Goal: Task Accomplishment & Management: Complete application form

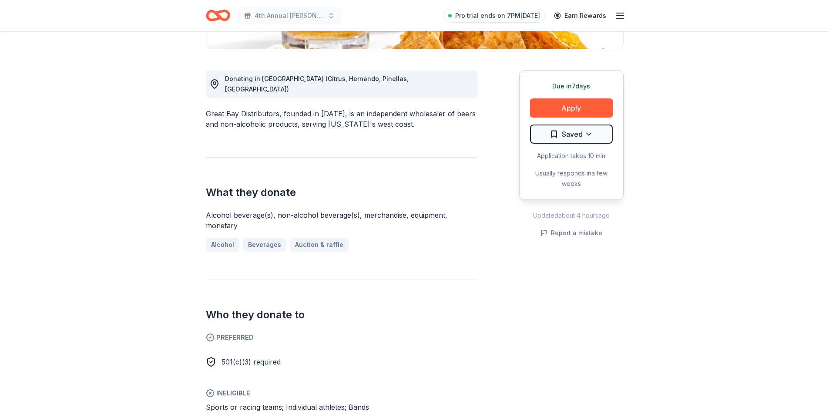
scroll to position [214, 0]
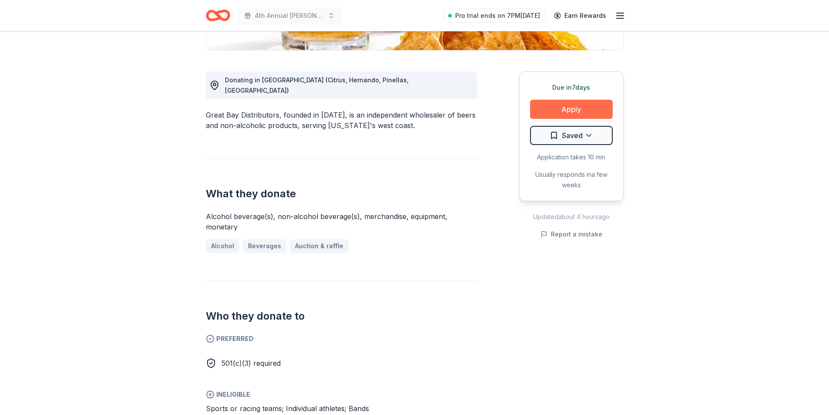
click at [561, 108] on button "Apply" at bounding box center [571, 109] width 83 height 19
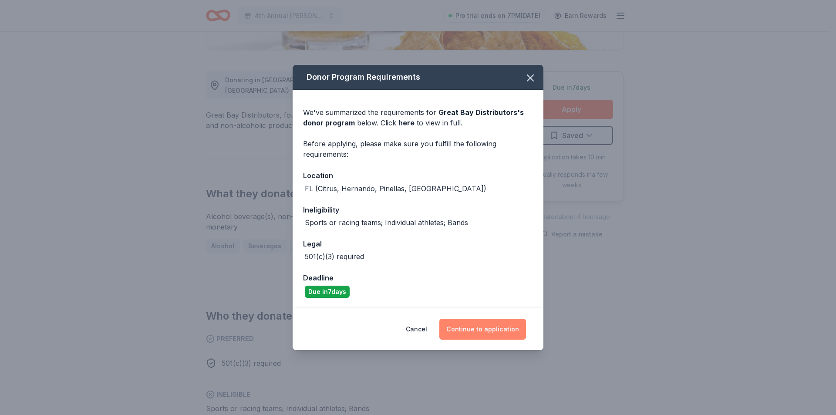
click at [503, 328] on button "Continue to application" at bounding box center [482, 329] width 87 height 21
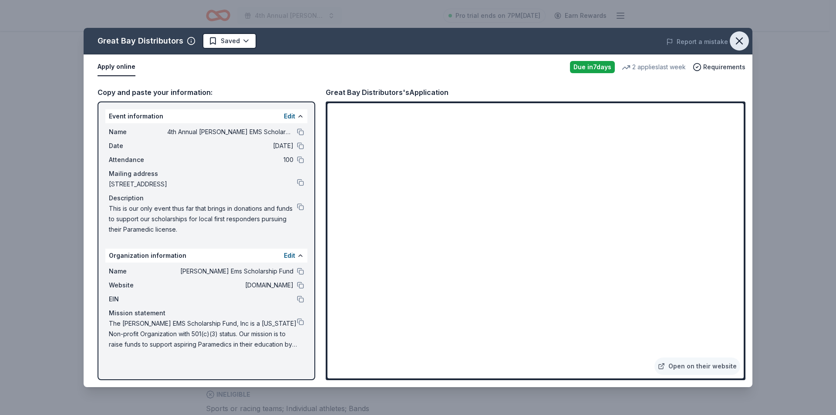
click at [739, 42] on icon "button" at bounding box center [739, 41] width 12 height 12
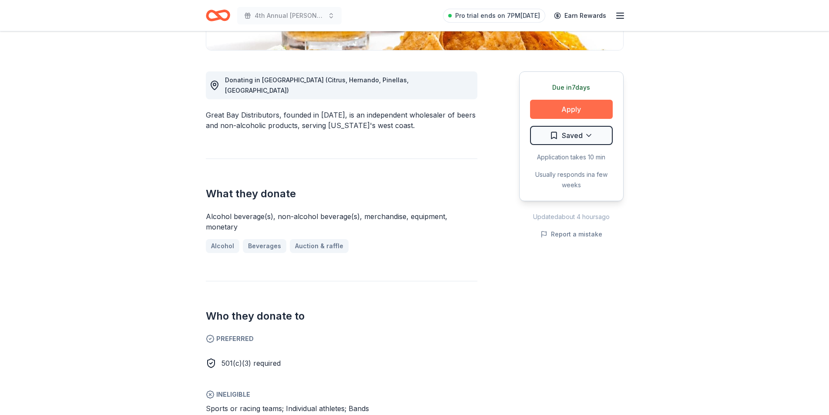
click at [592, 103] on button "Apply" at bounding box center [571, 109] width 83 height 19
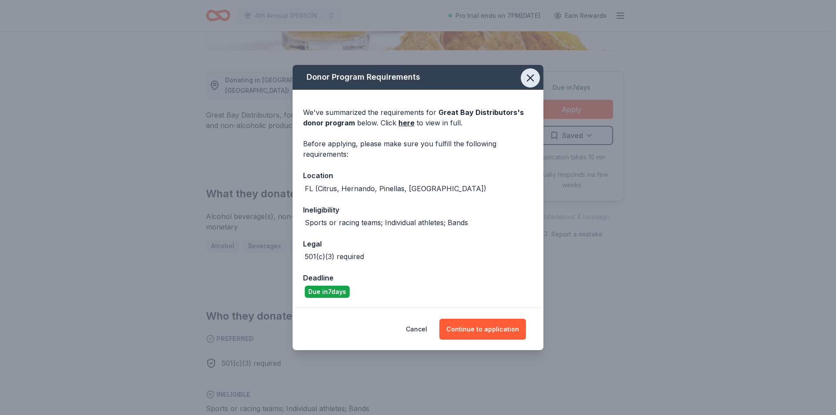
click at [528, 78] on icon "button" at bounding box center [530, 78] width 12 height 12
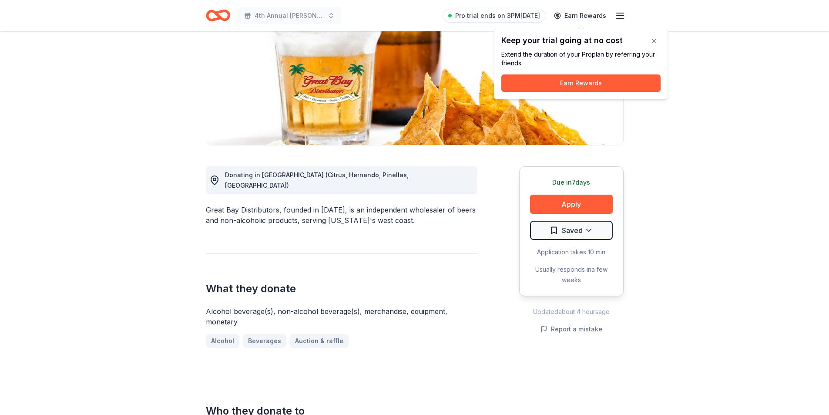
scroll to position [0, 0]
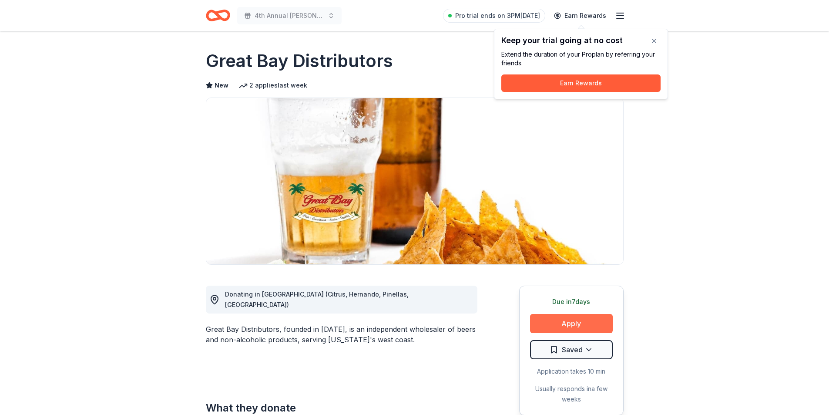
click at [569, 323] on button "Apply" at bounding box center [571, 323] width 83 height 19
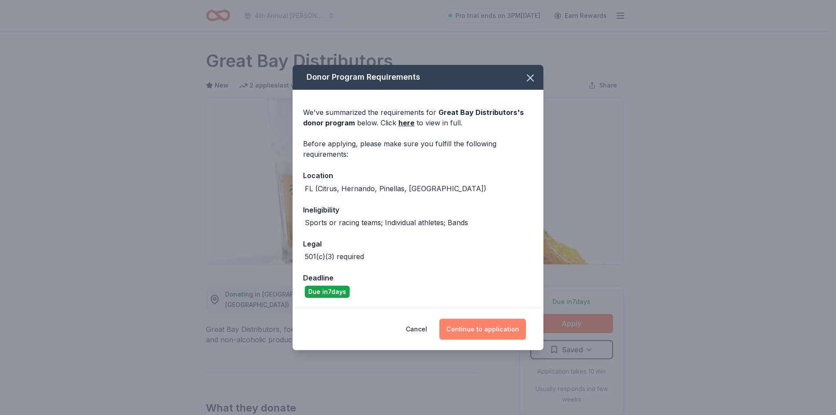
click at [481, 327] on button "Continue to application" at bounding box center [482, 329] width 87 height 21
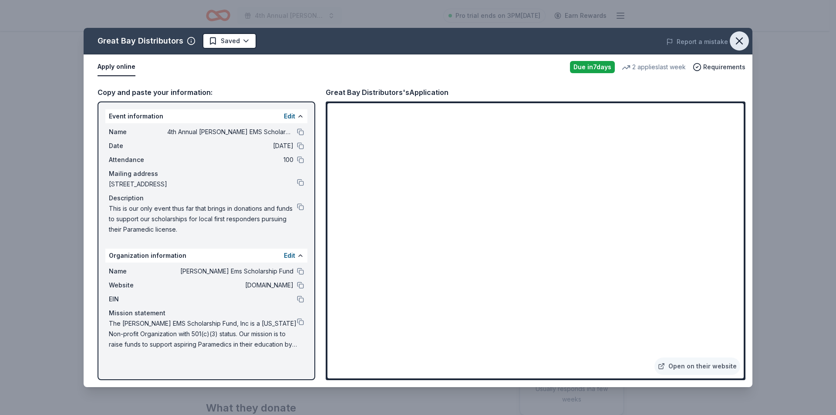
click at [741, 37] on icon "button" at bounding box center [739, 41] width 12 height 12
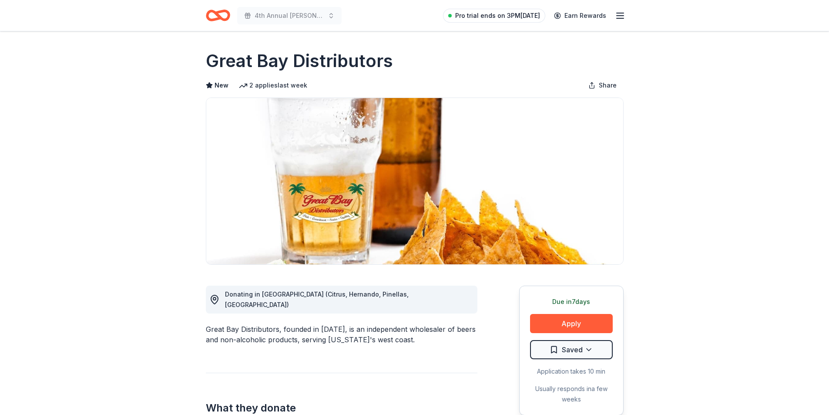
click at [522, 16] on span "Pro trial ends on 3PM[DATE]" at bounding box center [497, 15] width 85 height 10
click at [620, 20] on icon "button" at bounding box center [620, 15] width 10 height 10
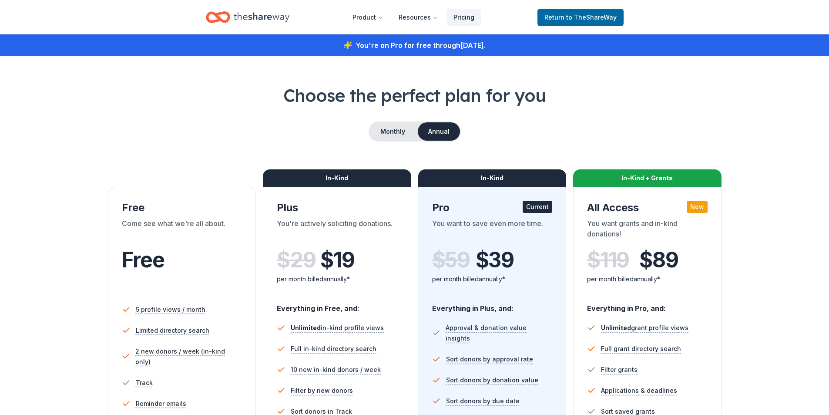
click at [469, 17] on link "Pricing" at bounding box center [464, 17] width 35 height 17
click at [266, 15] on icon "Home" at bounding box center [262, 17] width 56 height 18
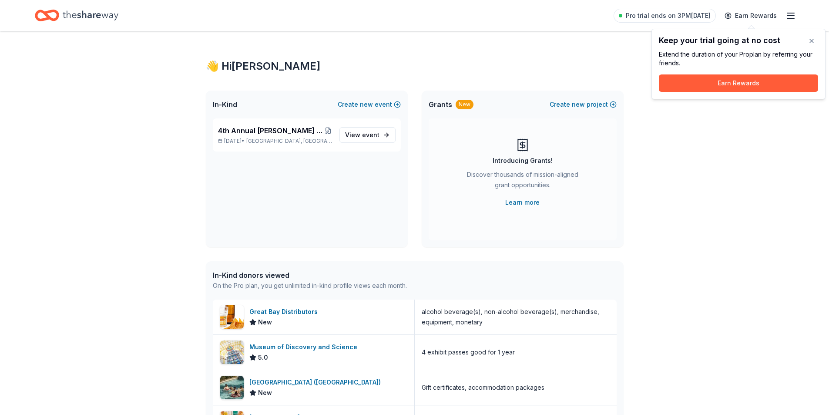
click at [790, 20] on icon "button" at bounding box center [791, 15] width 10 height 10
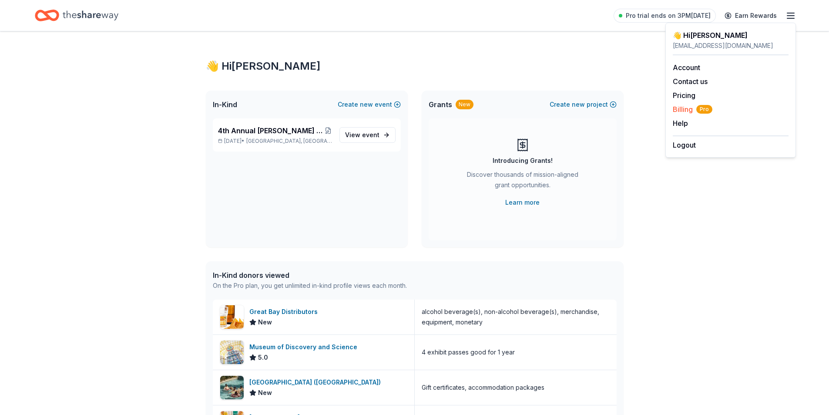
click at [683, 113] on span "Billing Pro" at bounding box center [693, 109] width 40 height 10
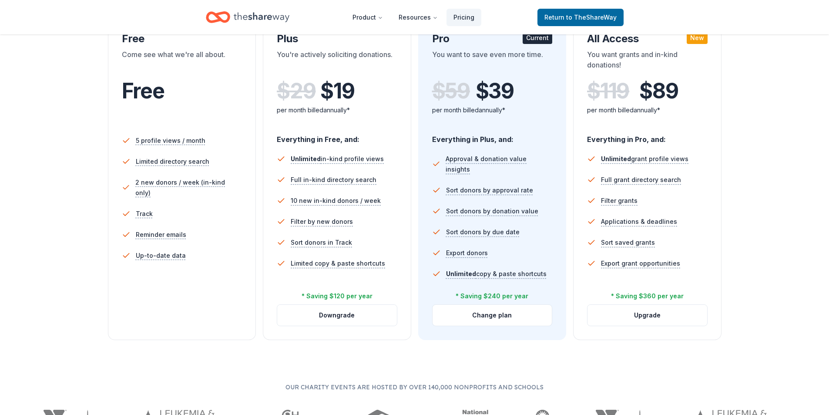
scroll to position [171, 0]
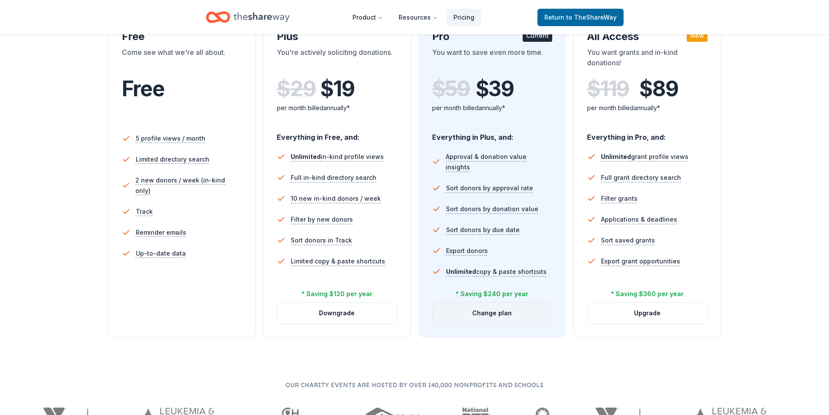
click at [457, 314] on button "Change plan" at bounding box center [493, 313] width 120 height 21
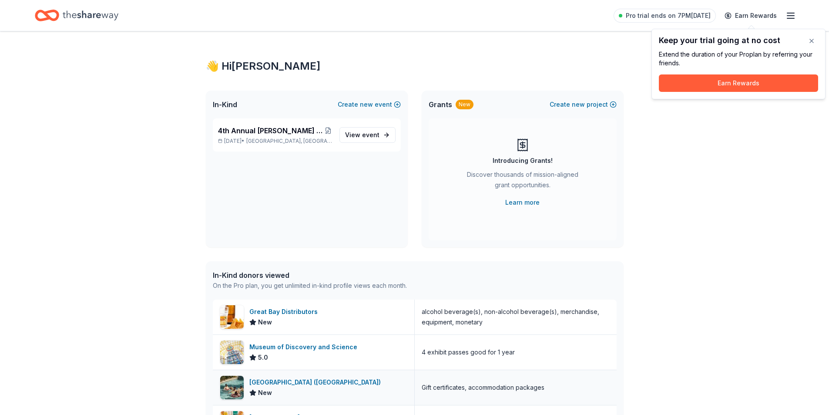
click at [267, 379] on div "[GEOGRAPHIC_DATA] ([GEOGRAPHIC_DATA])" at bounding box center [316, 382] width 135 height 10
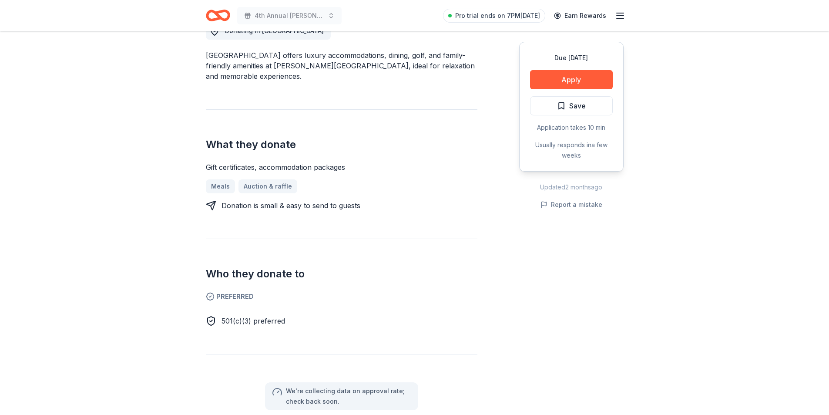
scroll to position [265, 0]
click at [575, 77] on button "Apply" at bounding box center [571, 79] width 83 height 19
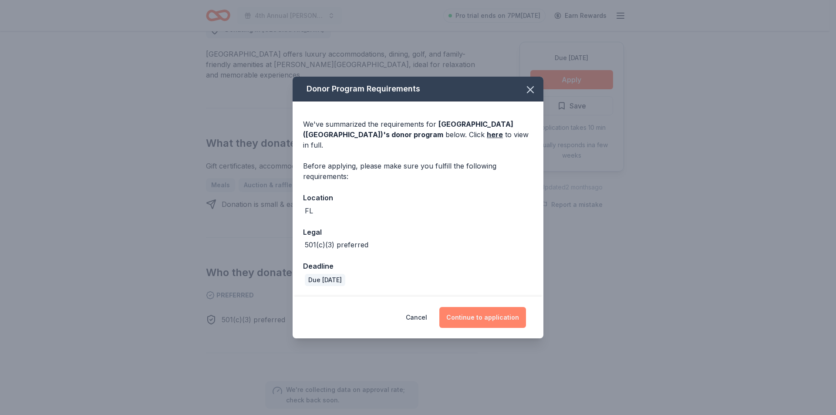
click at [488, 308] on button "Continue to application" at bounding box center [482, 317] width 87 height 21
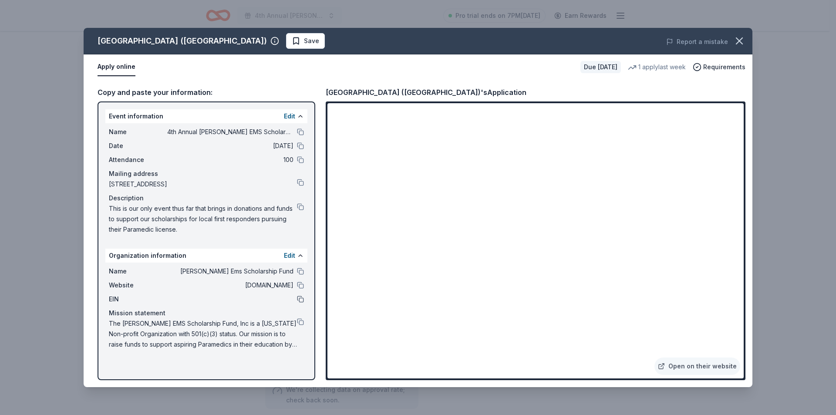
click at [301, 301] on button at bounding box center [300, 299] width 7 height 7
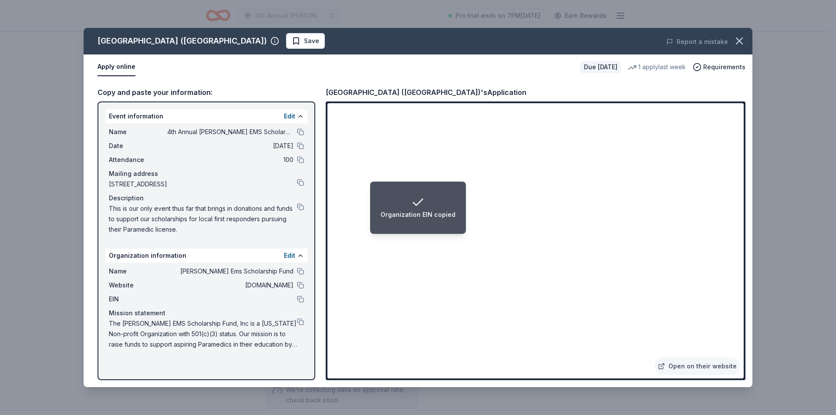
click at [438, 205] on div "Organization EIN copied" at bounding box center [417, 207] width 75 height 24
click at [416, 38] on div "Four Seasons Resort (Orlando) Save" at bounding box center [284, 41] width 401 height 16
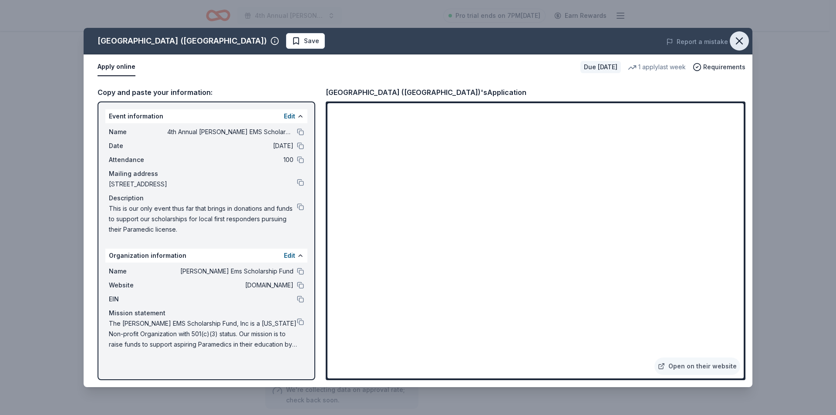
click at [742, 39] on icon "button" at bounding box center [739, 41] width 12 height 12
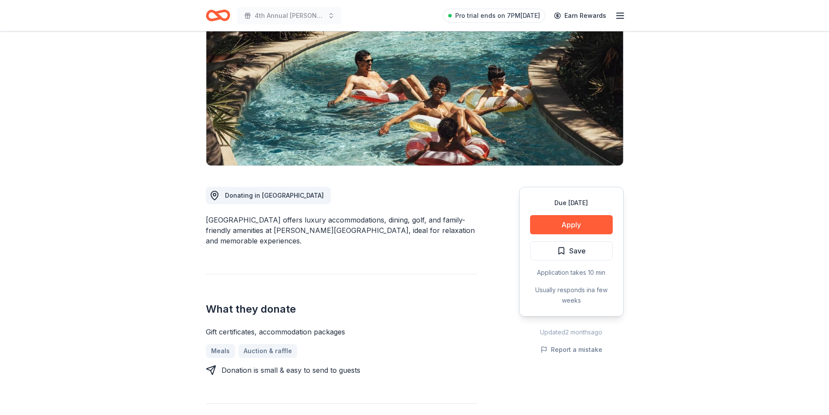
scroll to position [0, 0]
